Goal: Task Accomplishment & Management: Complete application form

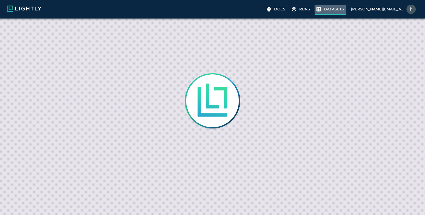
click at [329, 11] on p "Datasets" at bounding box center [334, 8] width 20 height 5
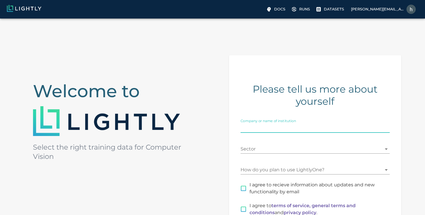
click at [307, 127] on input "Company or name of institution" at bounding box center [315, 127] width 149 height 9
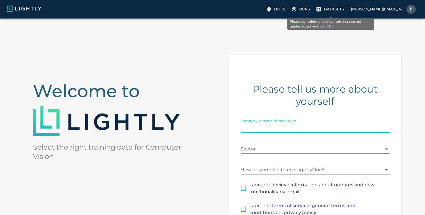
click at [333, 6] on label "Datasets" at bounding box center [331, 9] width 32 height 9
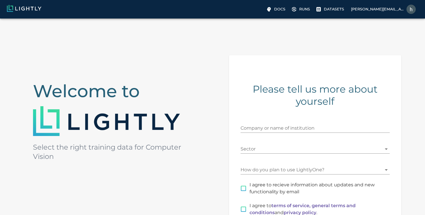
scroll to position [88, 0]
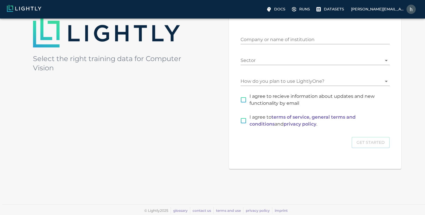
click at [243, 98] on input "I agree to recieve information about updates and new functionality by email" at bounding box center [243, 100] width 12 height 12
checkbox input "true"
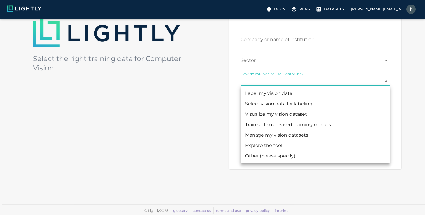
click at [256, 84] on body "Docs Runs Datasets [PERSON_NAME][EMAIL_ADDRESS][DOMAIN_NAME] Welcome to Select …" at bounding box center [212, 72] width 425 height 285
click at [273, 127] on li "Train self-supervised learning models" at bounding box center [315, 124] width 149 height 10
type input "MODEL_TRAINING"
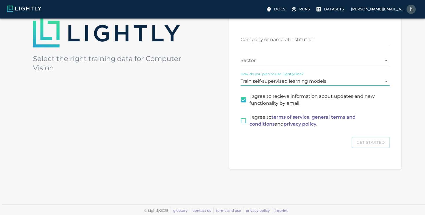
click at [260, 60] on body "Docs Runs Datasets [PERSON_NAME][EMAIL_ADDRESS][DOMAIN_NAME] Welcome to Select …" at bounding box center [212, 72] width 425 height 285
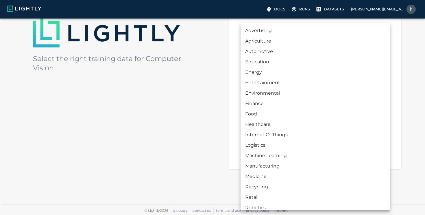
click at [260, 60] on li "Education" at bounding box center [315, 62] width 149 height 10
type input "EDUCATION"
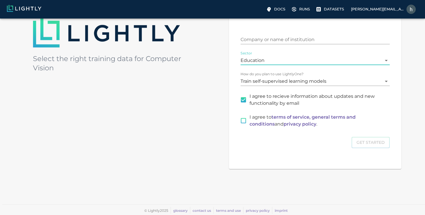
click at [262, 37] on input "Company or name of institution" at bounding box center [315, 39] width 149 height 9
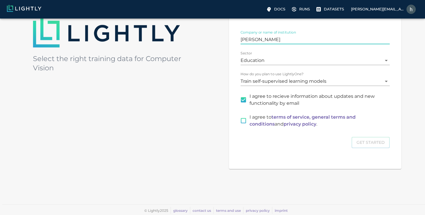
type input "[PERSON_NAME]"
click at [243, 119] on input "I agree to terms of service, general terms and conditions and privacy policy ." at bounding box center [243, 120] width 12 height 12
checkbox input "true"
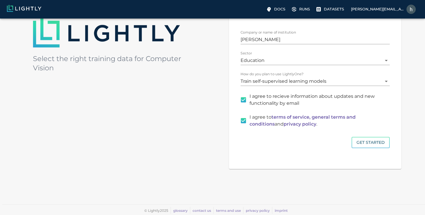
click at [245, 101] on input "I agree to recieve information about updates and new functionality by email" at bounding box center [243, 100] width 12 height 12
checkbox input "false"
click at [372, 145] on button "Get Started" at bounding box center [371, 142] width 38 height 11
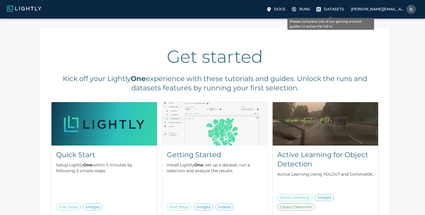
click at [328, 8] on p "Datasets" at bounding box center [334, 8] width 20 height 5
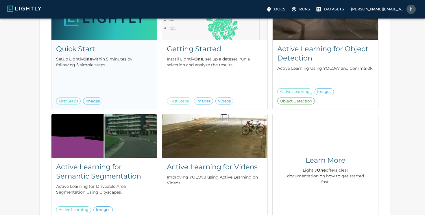
scroll to position [95, 0]
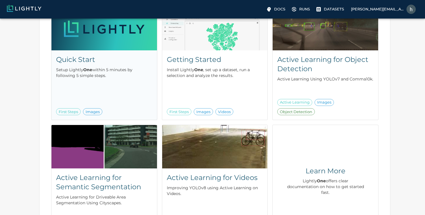
click at [113, 76] on p "Setup Lightly One within 5 minutes by following 5 simple steps." at bounding box center [104, 73] width 96 height 12
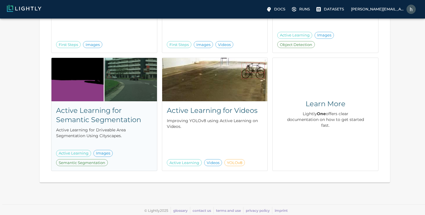
scroll to position [0, 0]
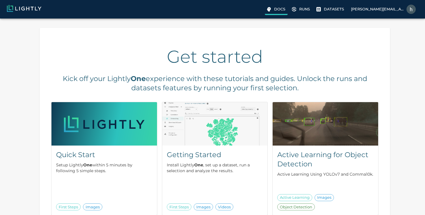
click at [281, 10] on p "Docs" at bounding box center [279, 8] width 11 height 5
click at [299, 12] on label "Runs" at bounding box center [301, 9] width 22 height 9
